Goal: Task Accomplishment & Management: Complete application form

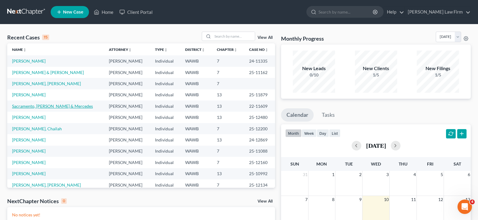
click at [36, 106] on link "Sacramento, [PERSON_NAME] & Mercedes" at bounding box center [52, 106] width 81 height 5
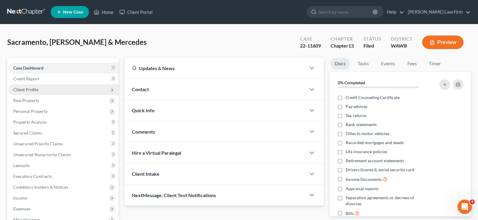
click at [36, 91] on span "Client Profile" at bounding box center [25, 89] width 25 height 5
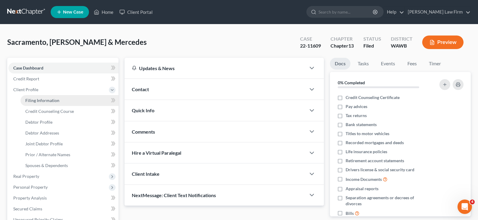
click at [44, 101] on span "Filing Information" at bounding box center [42, 100] width 34 height 5
select select "1"
select select "3"
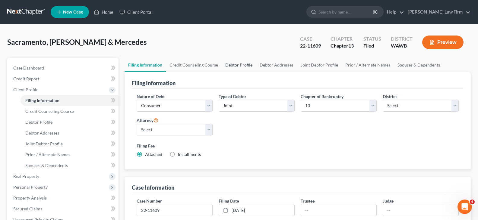
click at [244, 65] on link "Debtor Profile" at bounding box center [239, 65] width 34 height 14
select select "1"
select select "2"
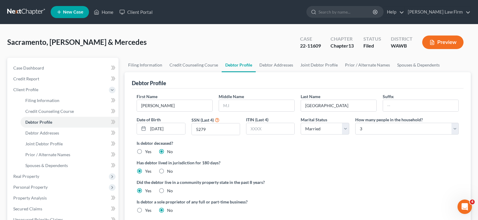
radio input "true"
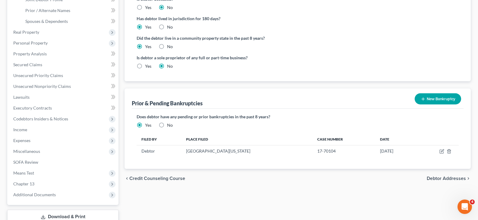
scroll to position [151, 0]
